Goal: Transaction & Acquisition: Book appointment/travel/reservation

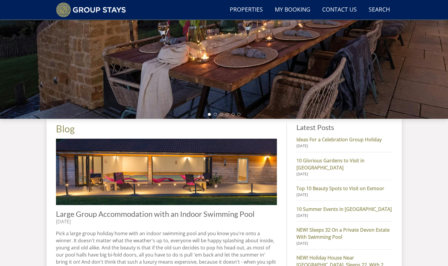
scroll to position [21, 0]
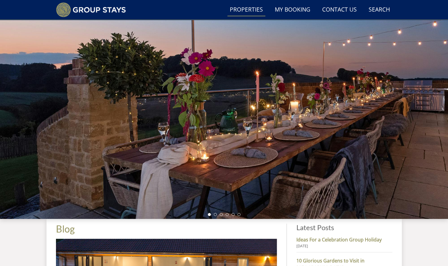
click at [242, 10] on link "Properties" at bounding box center [247, 9] width 38 height 13
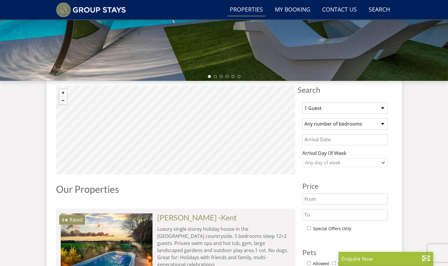
scroll to position [171, 0]
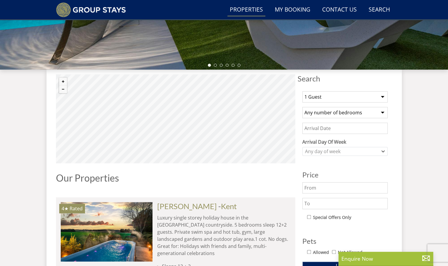
click at [316, 97] on select "1 Guest 2 Guests 3 Guests 4 Guests 5 Guests 6 Guests 7 Guests 8 Guests 9 Guests…" at bounding box center [344, 96] width 85 height 11
click at [302, 91] on select "1 Guest 2 Guests 3 Guests 4 Guests 5 Guests 6 Guests 7 Guests 8 Guests 9 Guests…" at bounding box center [344, 96] width 85 height 11
click at [320, 99] on select "1 Guest 2 Guests 3 Guests 4 Guests 5 Guests 6 Guests 7 Guests 8 Guests 9 Guests…" at bounding box center [344, 96] width 85 height 11
click at [302, 91] on select "1 Guest 2 Guests 3 Guests 4 Guests 5 Guests 6 Guests 7 Guests 8 Guests 9 Guests…" at bounding box center [344, 96] width 85 height 11
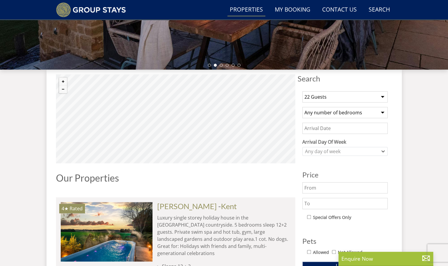
click at [338, 97] on select "1 Guest 2 Guests 3 Guests 4 Guests 5 Guests 6 Guests 7 Guests 8 Guests 9 Guests…" at bounding box center [344, 96] width 85 height 11
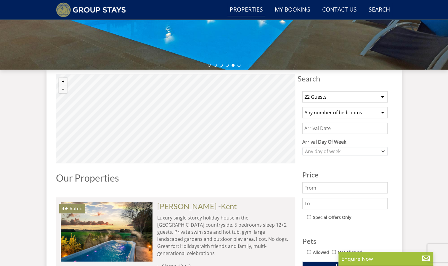
click at [336, 97] on select "1 Guest 2 Guests 3 Guests 4 Guests 5 Guests 6 Guests 7 Guests 8 Guests 9 Guests…" at bounding box center [344, 96] width 85 height 11
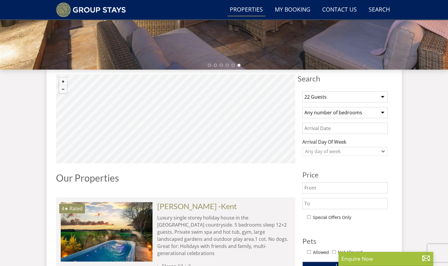
select select "23"
click at [302, 91] on select "1 Guest 2 Guests 3 Guests 4 Guests 5 Guests 6 Guests 7 Guests 8 Guests 9 Guests…" at bounding box center [344, 96] width 85 height 11
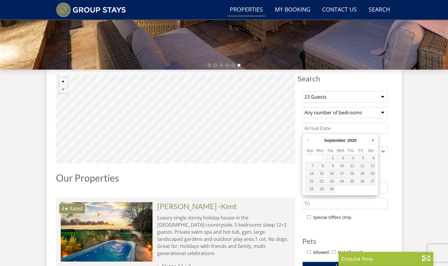
click at [339, 126] on input "Date" at bounding box center [344, 128] width 85 height 11
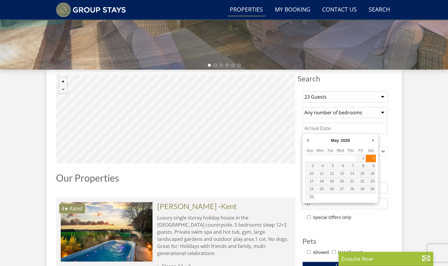
type input "[DATE]"
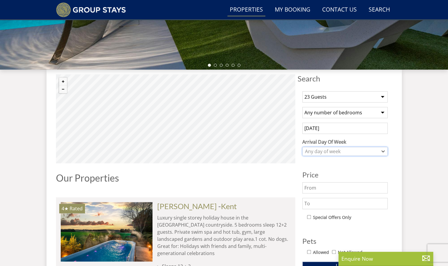
click at [345, 150] on div "Any day of week" at bounding box center [342, 151] width 77 height 7
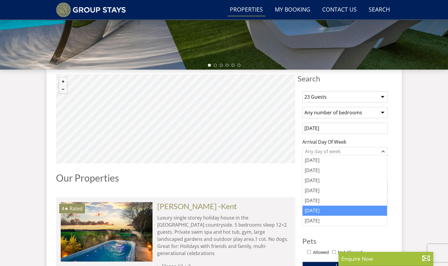
click at [322, 209] on div "[DATE]" at bounding box center [344, 211] width 85 height 10
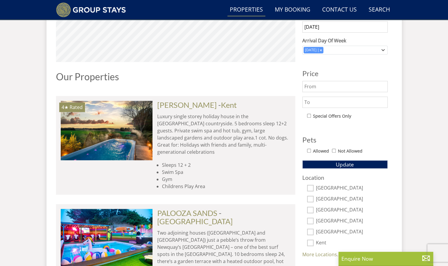
scroll to position [272, 0]
click at [356, 162] on button "Update" at bounding box center [344, 164] width 85 height 8
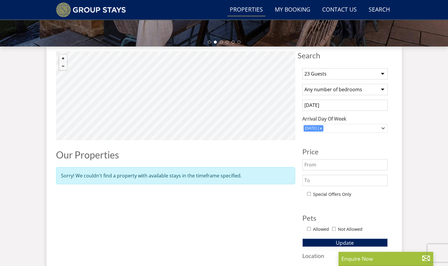
scroll to position [164, 0]
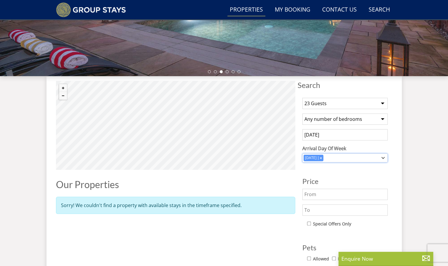
click at [324, 156] on div "Combobox" at bounding box center [320, 158] width 5 height 4
